Goal: Contribute content: Add original content to the website for others to see

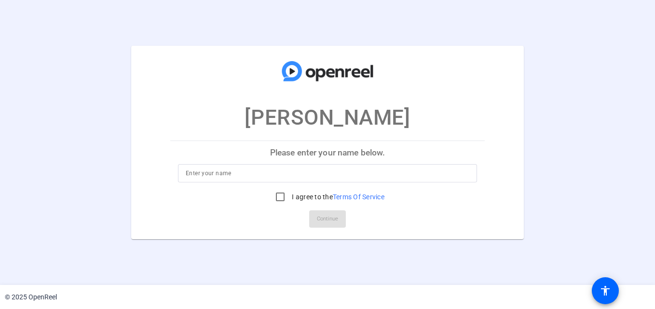
click at [280, 176] on input at bounding box center [327, 174] width 283 height 12
type input "[PERSON_NAME]"
click at [277, 193] on input "I agree to the Terms Of Service" at bounding box center [279, 196] width 19 height 19
checkbox input "true"
click at [329, 218] on span "Continue" at bounding box center [327, 219] width 21 height 14
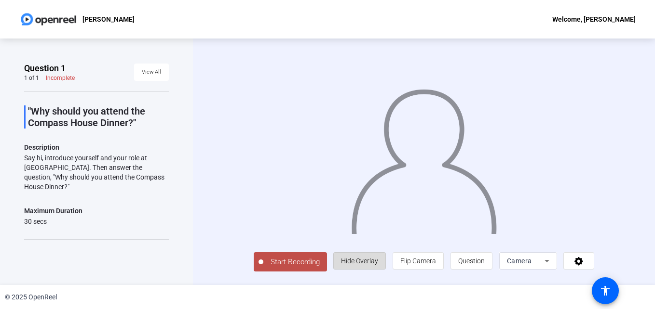
click at [356, 260] on span "Hide Overlay" at bounding box center [359, 261] width 37 height 8
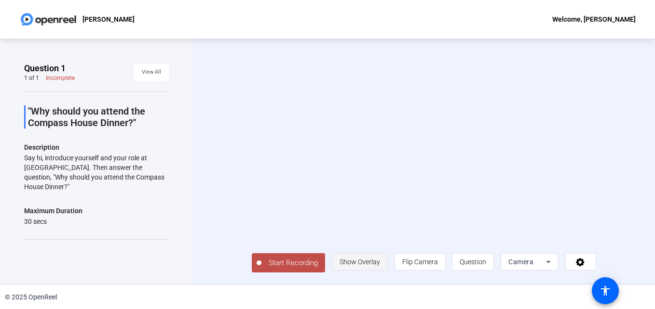
click at [357, 260] on span "Show Overlay" at bounding box center [359, 262] width 40 height 8
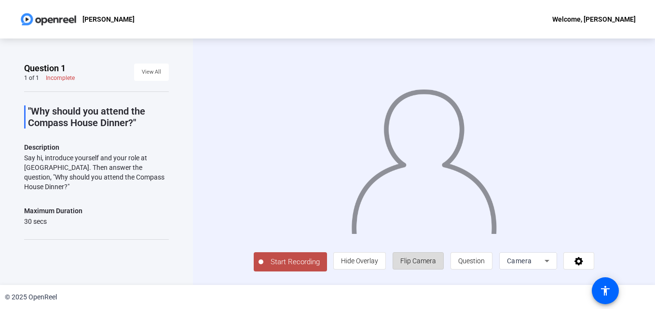
click at [424, 259] on span "Flip Camera" at bounding box center [418, 261] width 36 height 8
click at [423, 259] on span "Flip Camera" at bounding box center [418, 261] width 36 height 8
click at [543, 259] on icon at bounding box center [547, 261] width 12 height 12
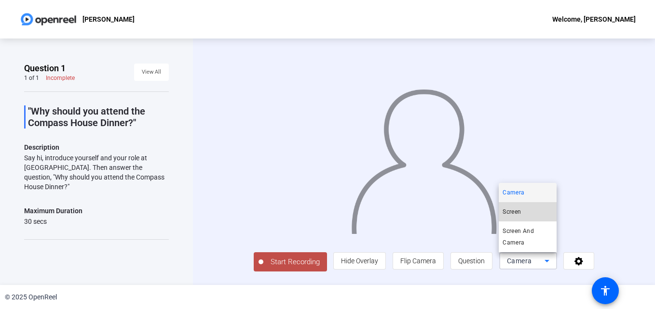
click at [511, 210] on span "Screen" at bounding box center [511, 212] width 18 height 12
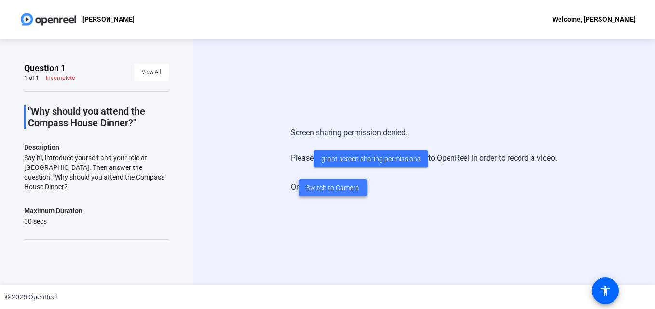
click at [341, 186] on span "Switch to Camera" at bounding box center [332, 188] width 53 height 10
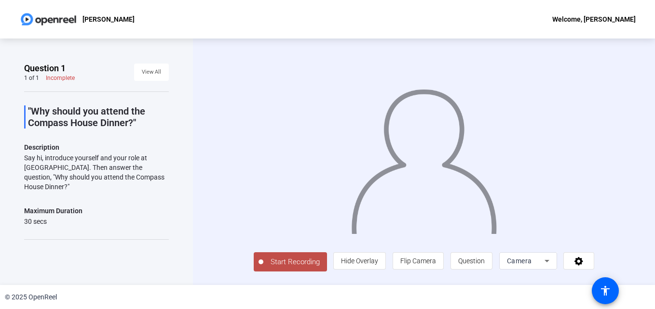
click at [267, 268] on span "Start Recording" at bounding box center [295, 262] width 64 height 11
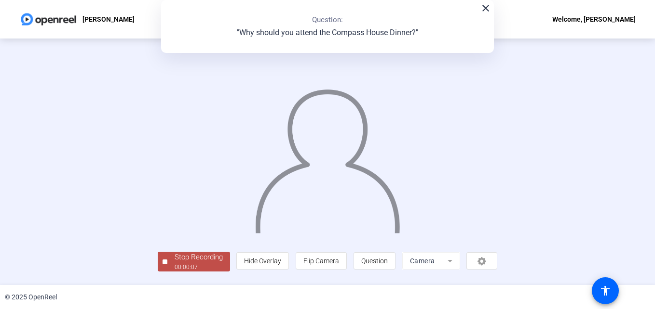
click at [482, 13] on mat-icon "close" at bounding box center [486, 8] width 12 height 12
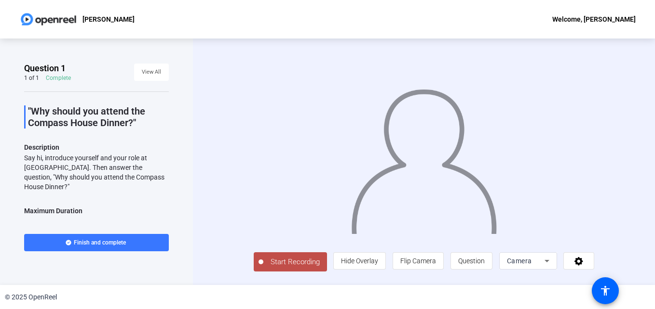
click at [263, 268] on span "Start Recording" at bounding box center [295, 262] width 64 height 11
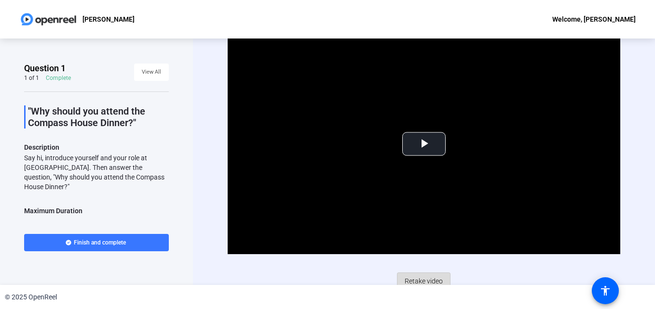
click at [415, 276] on span "Retake video" at bounding box center [423, 281] width 38 height 18
click at [424, 144] on span "Video Player" at bounding box center [424, 144] width 0 height 0
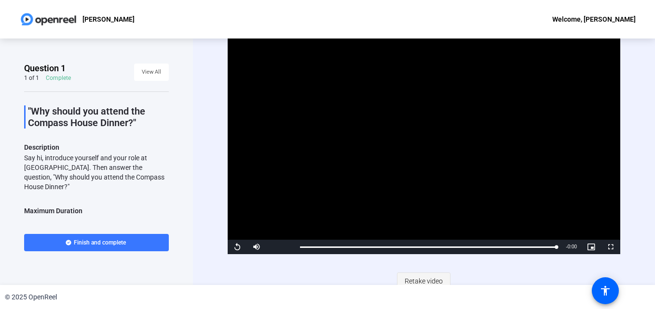
click at [428, 276] on span "Retake video" at bounding box center [423, 281] width 38 height 18
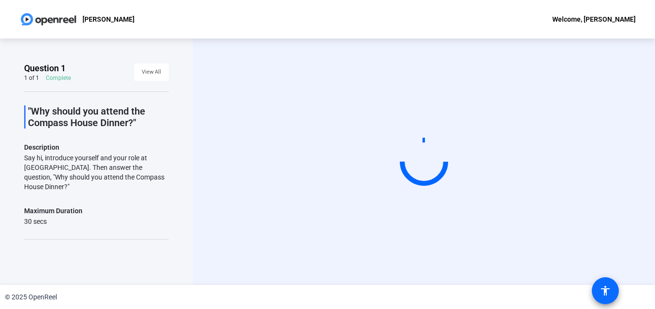
click at [605, 287] on mat-icon "accessibility" at bounding box center [605, 291] width 12 height 12
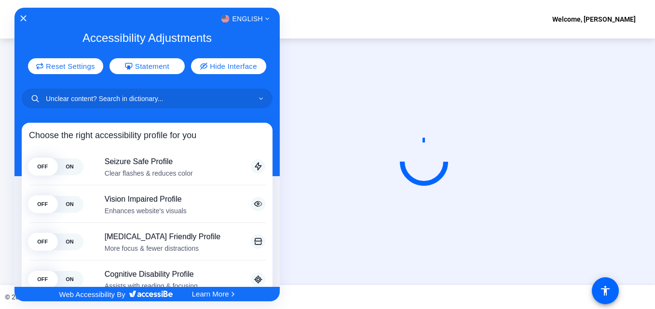
click at [330, 287] on div at bounding box center [327, 154] width 655 height 309
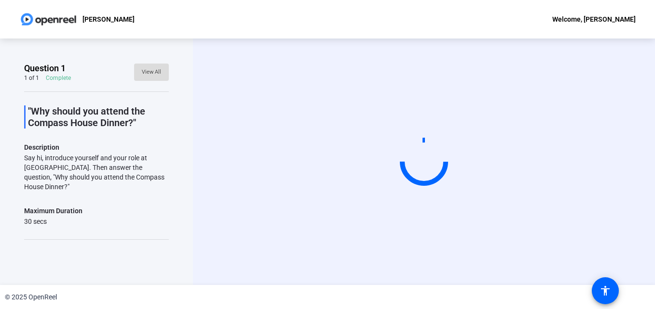
click at [147, 69] on span "View All" at bounding box center [151, 72] width 19 height 14
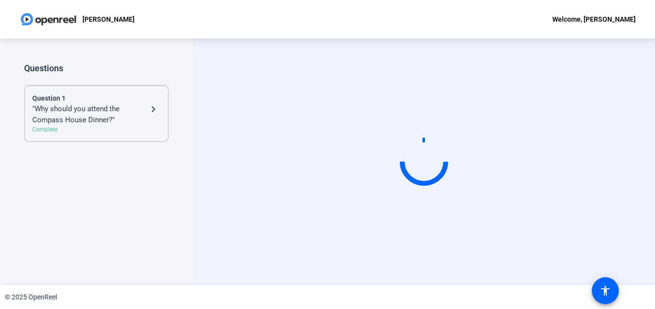
click at [225, 89] on div "Start Recording" at bounding box center [424, 162] width 462 height 247
click at [636, 164] on div "Start Recording" at bounding box center [424, 162] width 462 height 247
click at [51, 129] on div "Complete" at bounding box center [96, 129] width 128 height 9
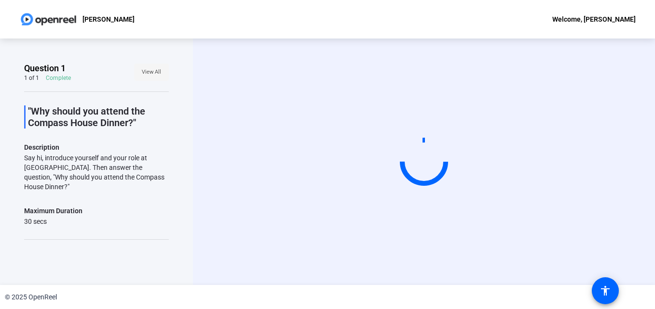
click at [150, 69] on span "View All" at bounding box center [151, 72] width 19 height 14
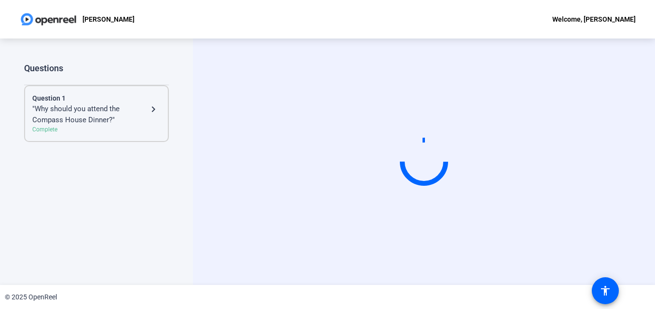
click at [151, 105] on mat-icon "navigate_next" at bounding box center [153, 110] width 12 height 12
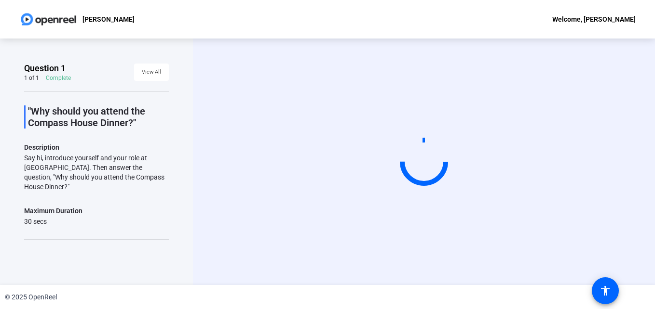
click at [421, 166] on div at bounding box center [423, 162] width 61 height 61
click at [421, 166] on div at bounding box center [423, 162] width 66 height 66
click at [421, 166] on circle at bounding box center [424, 162] width 51 height 51
click at [195, 145] on div "Start Recording" at bounding box center [424, 162] width 462 height 247
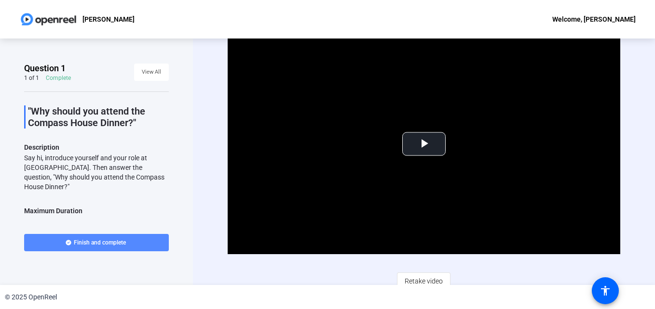
click at [108, 240] on span "Finish and complete" at bounding box center [100, 243] width 52 height 8
